Goal: Navigation & Orientation: Find specific page/section

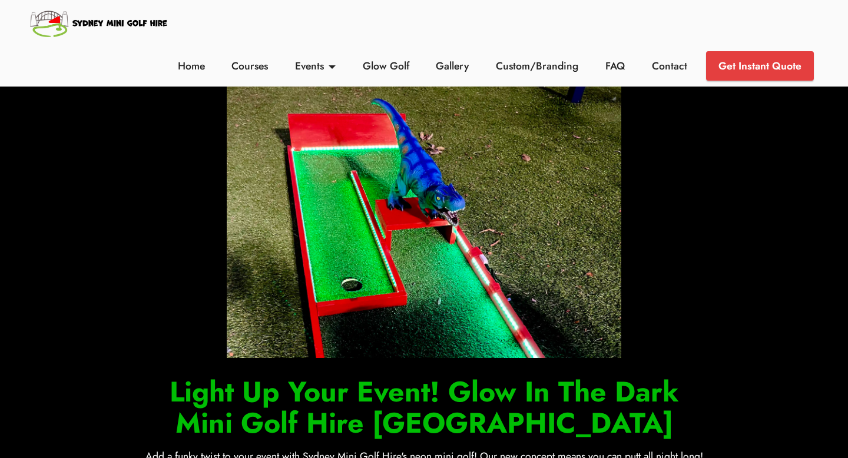
click at [543, 78] on li "Custom/Branding" at bounding box center [536, 65] width 109 height 29
click at [546, 69] on link "Custom/Branding" at bounding box center [537, 65] width 89 height 15
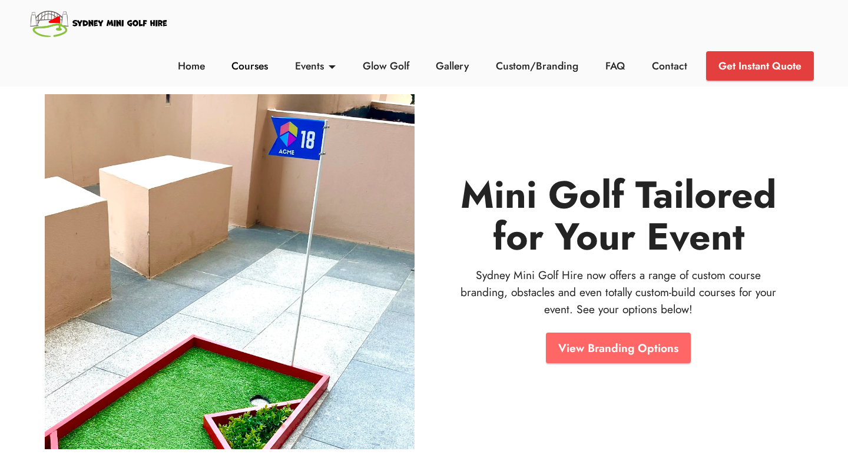
click at [257, 70] on link "Courses" at bounding box center [249, 65] width 43 height 15
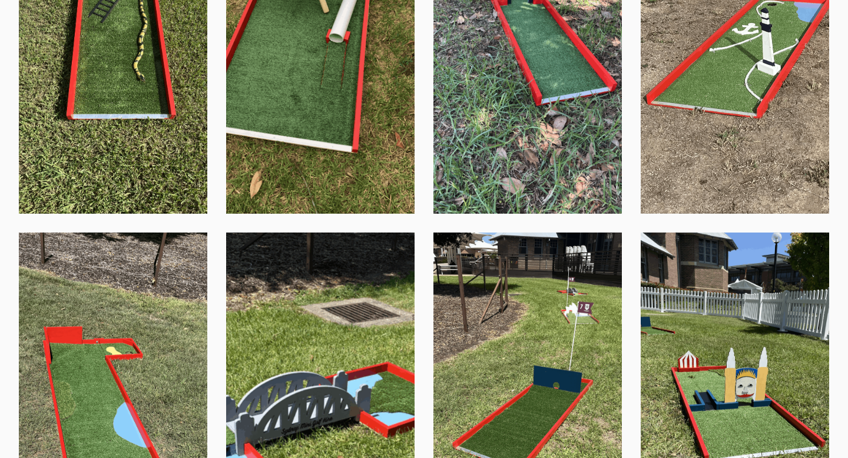
scroll to position [1254, 0]
